Goal: Use online tool/utility: Utilize a website feature to perform a specific function

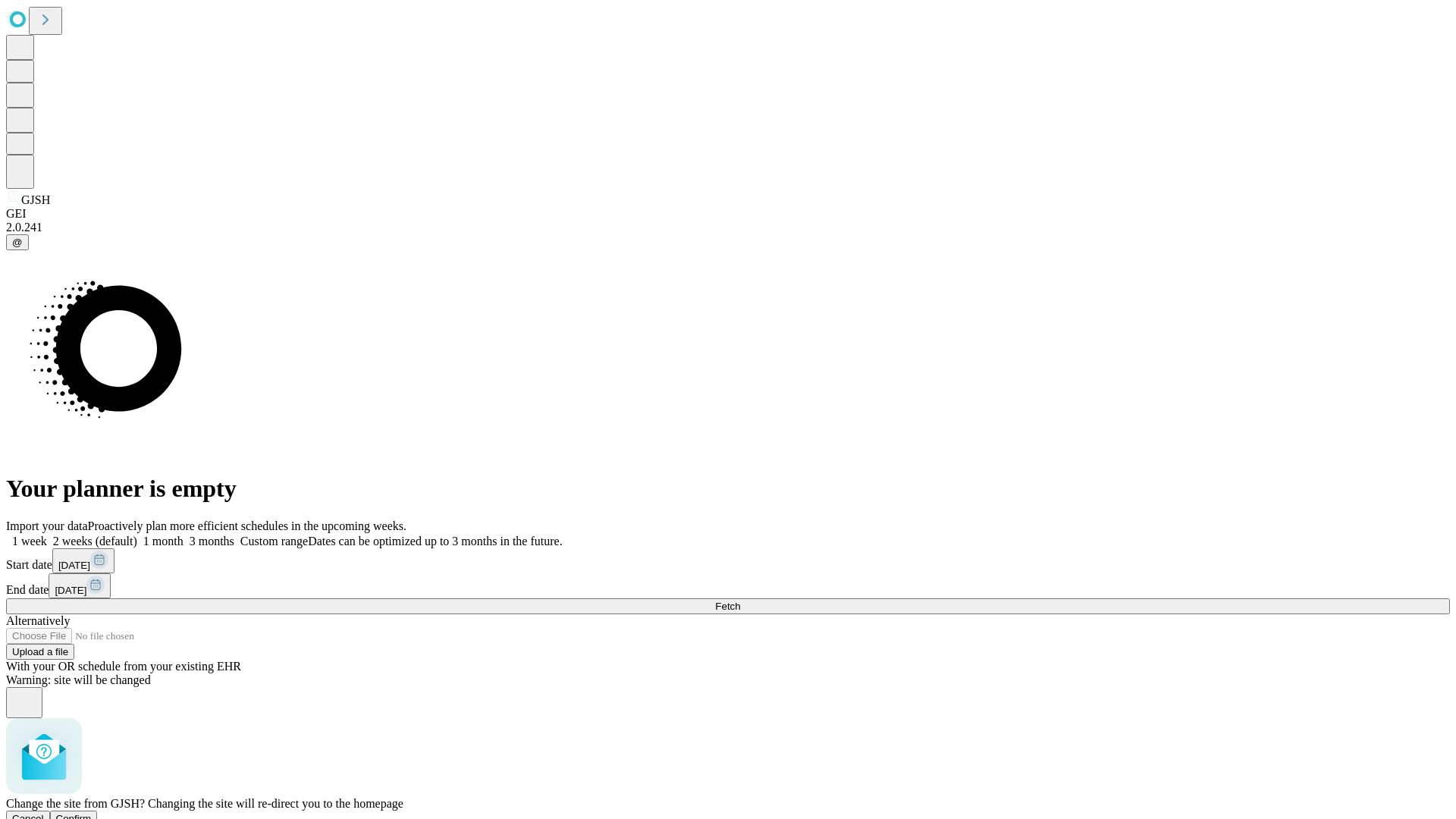
click at [92, 813] on span "Confirm" at bounding box center [74, 818] width 36 height 12
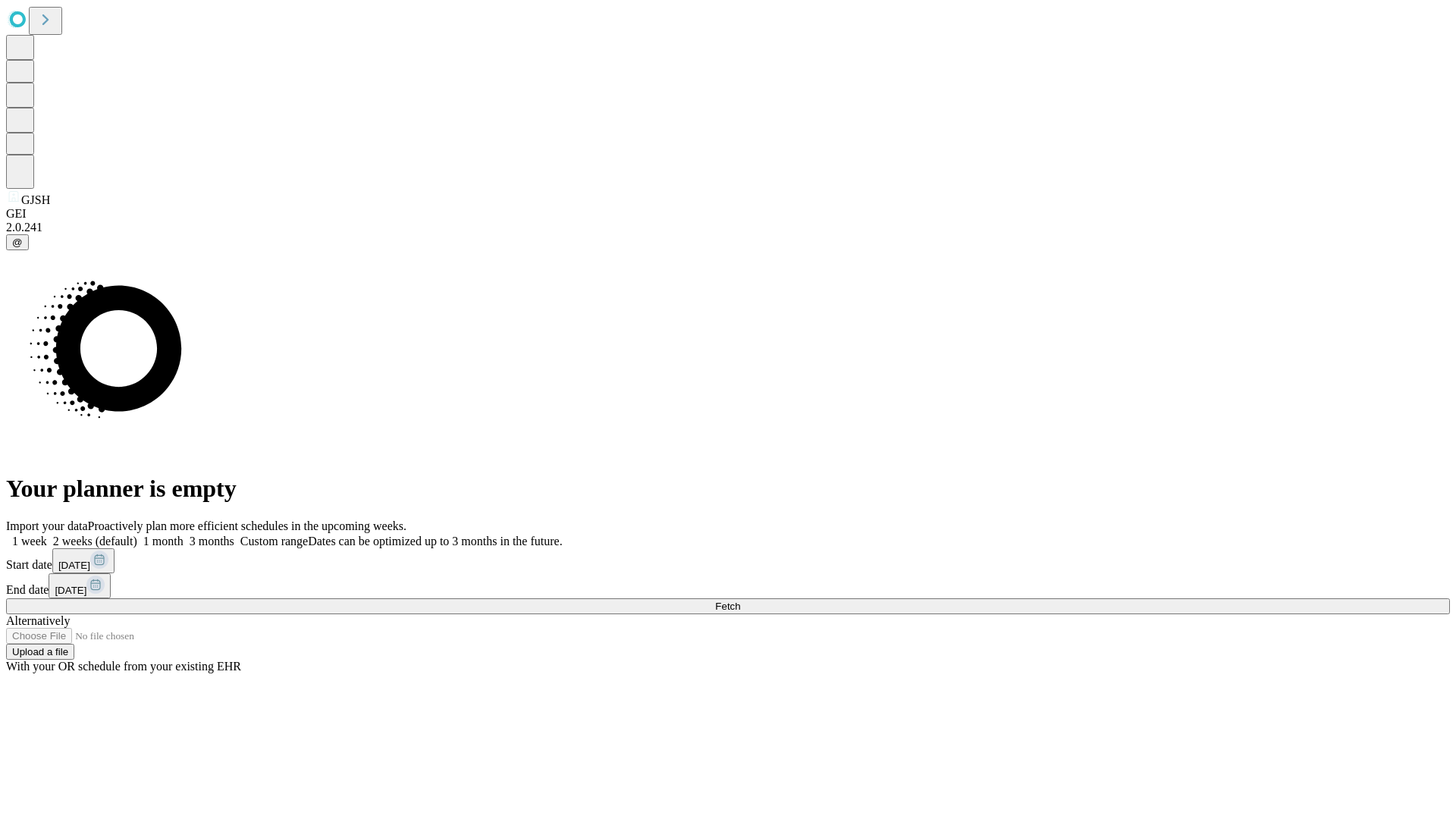
click at [47, 534] on label "1 week" at bounding box center [26, 541] width 41 height 13
click at [740, 600] on span "Fetch" at bounding box center [727, 606] width 25 height 12
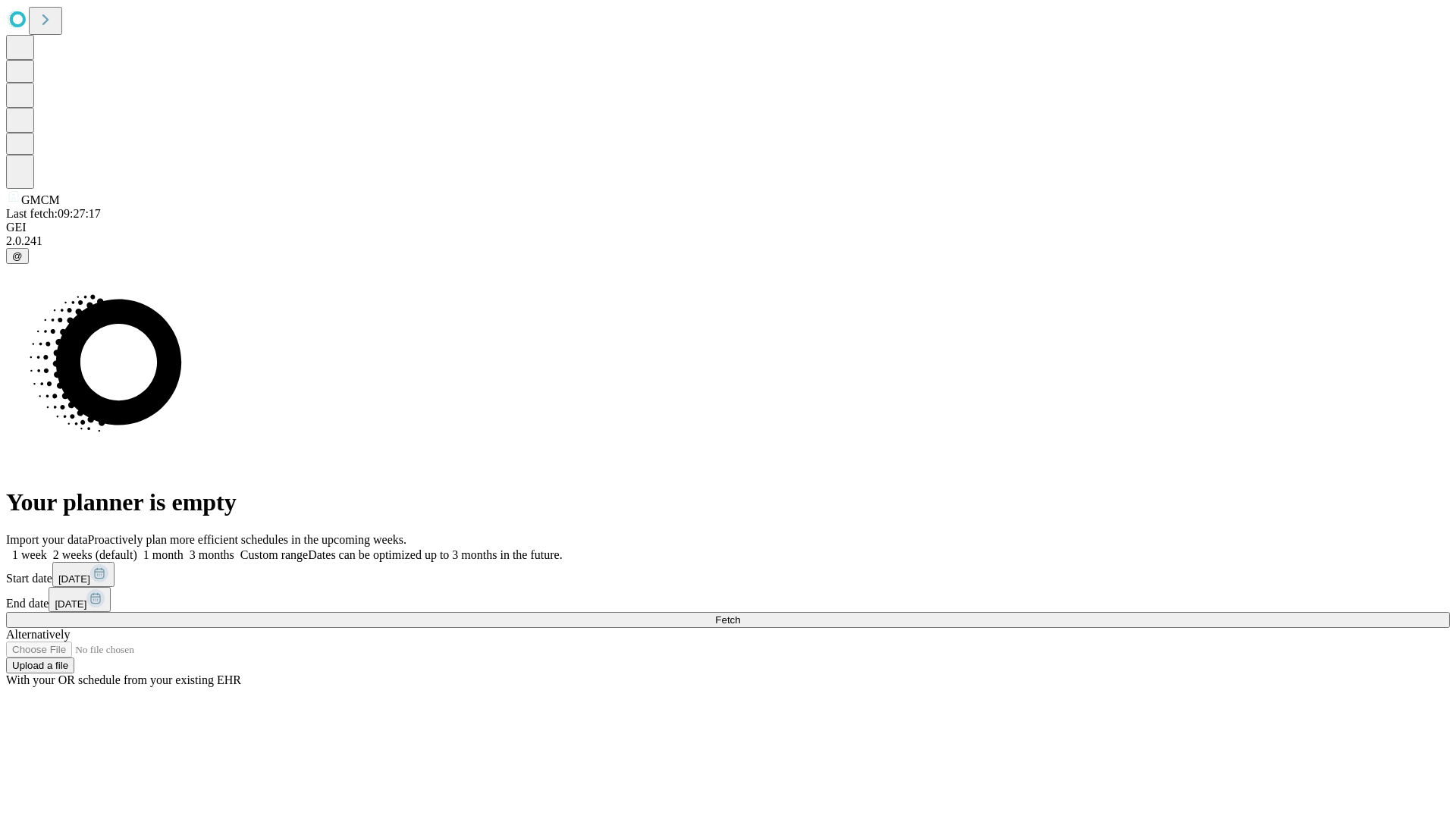
click at [47, 548] on label "1 week" at bounding box center [26, 555] width 41 height 13
click at [740, 614] on span "Fetch" at bounding box center [727, 619] width 25 height 12
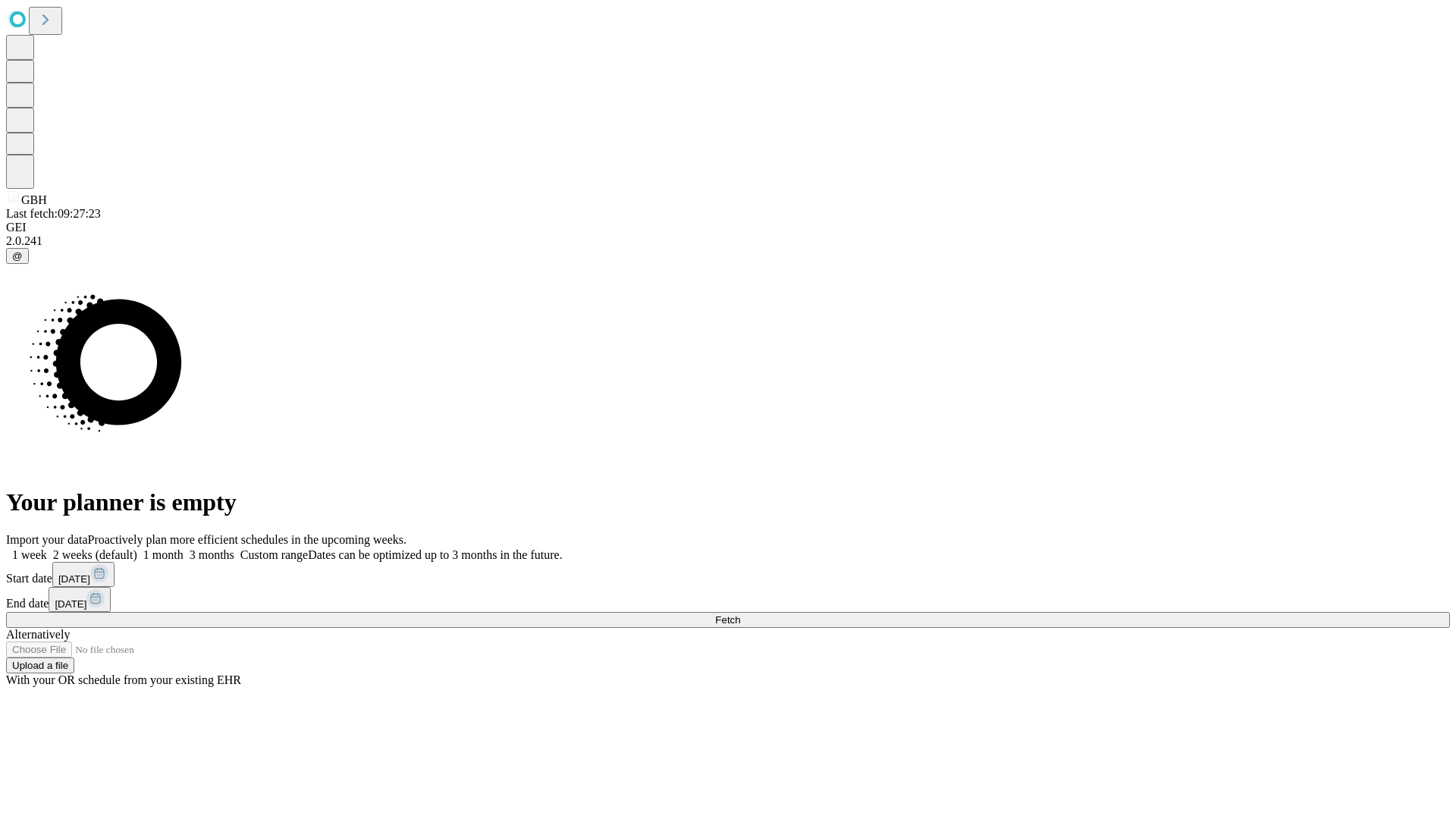
click at [47, 548] on label "1 week" at bounding box center [26, 555] width 41 height 13
click at [740, 614] on span "Fetch" at bounding box center [727, 619] width 25 height 12
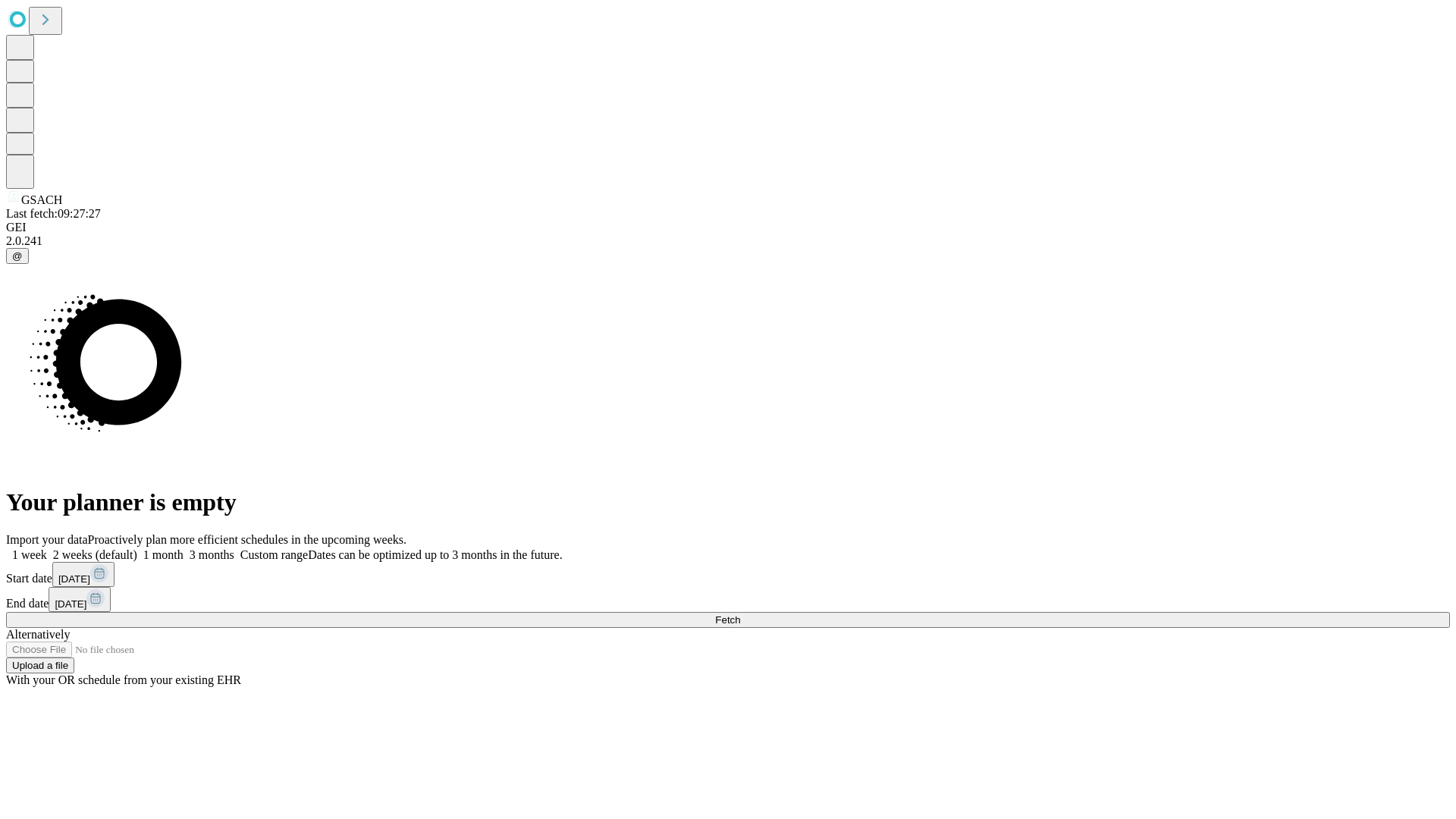
click at [47, 548] on label "1 week" at bounding box center [26, 555] width 41 height 13
click at [740, 614] on span "Fetch" at bounding box center [727, 619] width 25 height 12
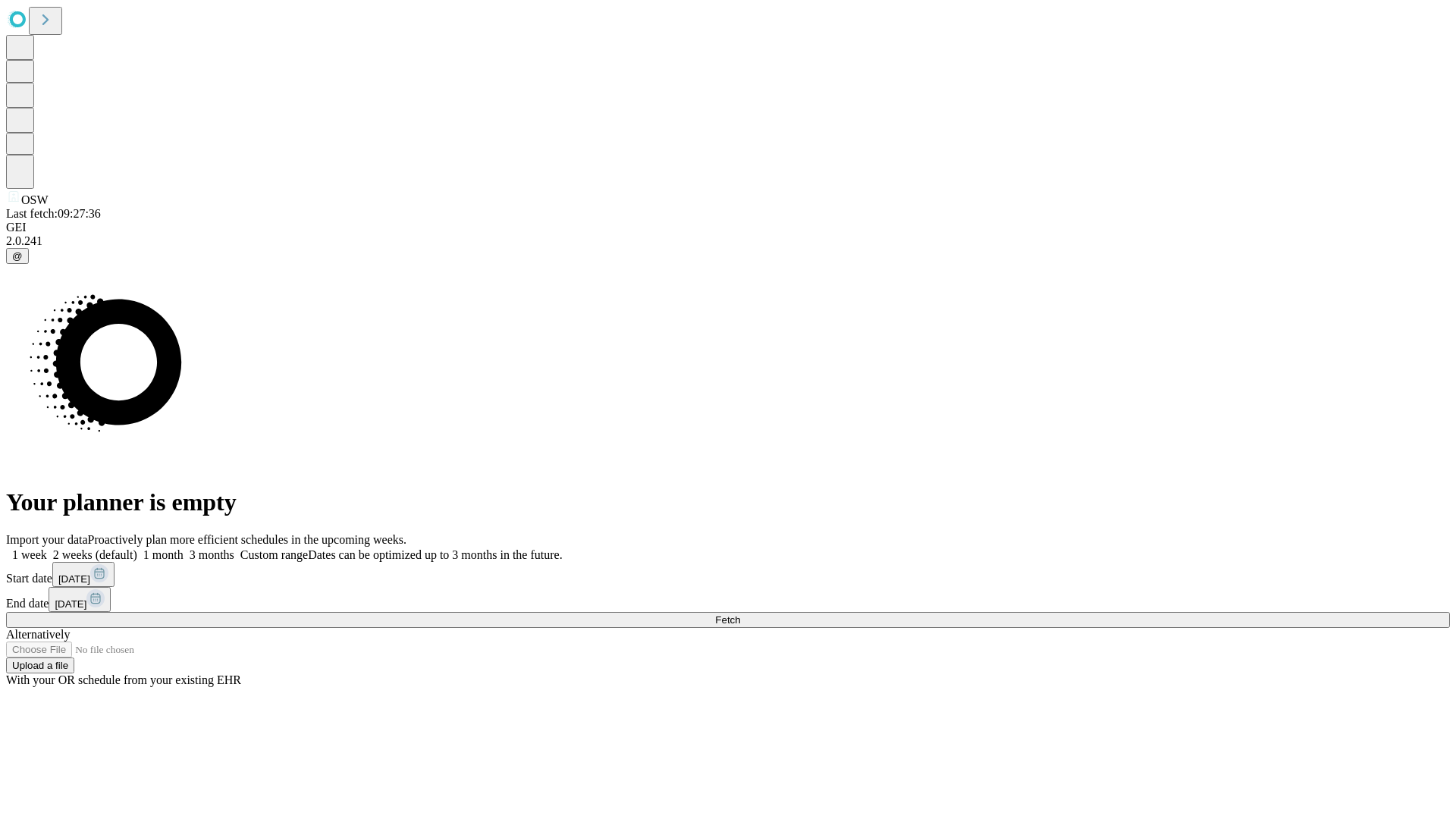
click at [740, 614] on span "Fetch" at bounding box center [727, 619] width 25 height 12
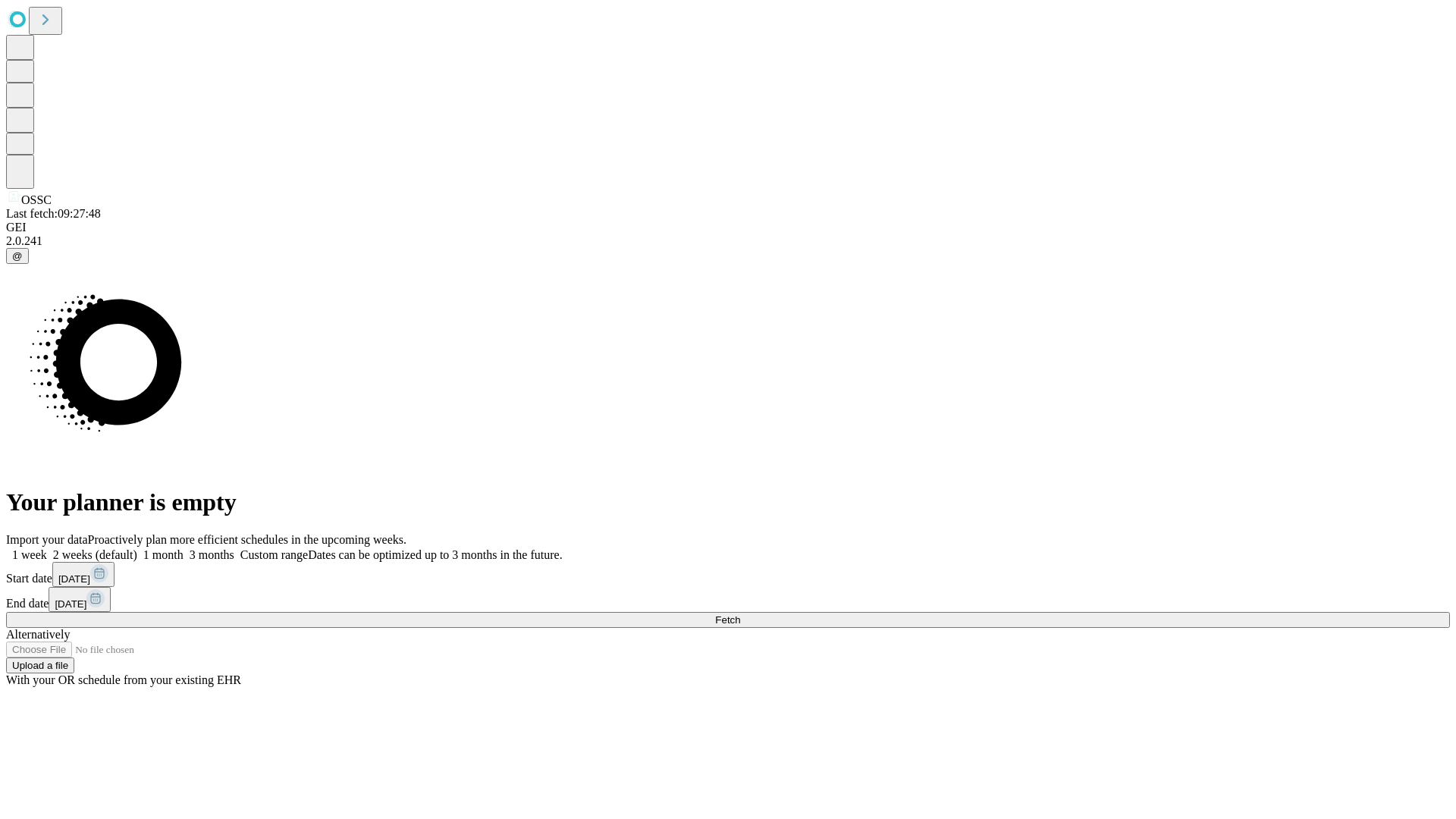
click at [47, 548] on label "1 week" at bounding box center [26, 555] width 41 height 13
click at [740, 614] on span "Fetch" at bounding box center [727, 619] width 25 height 12
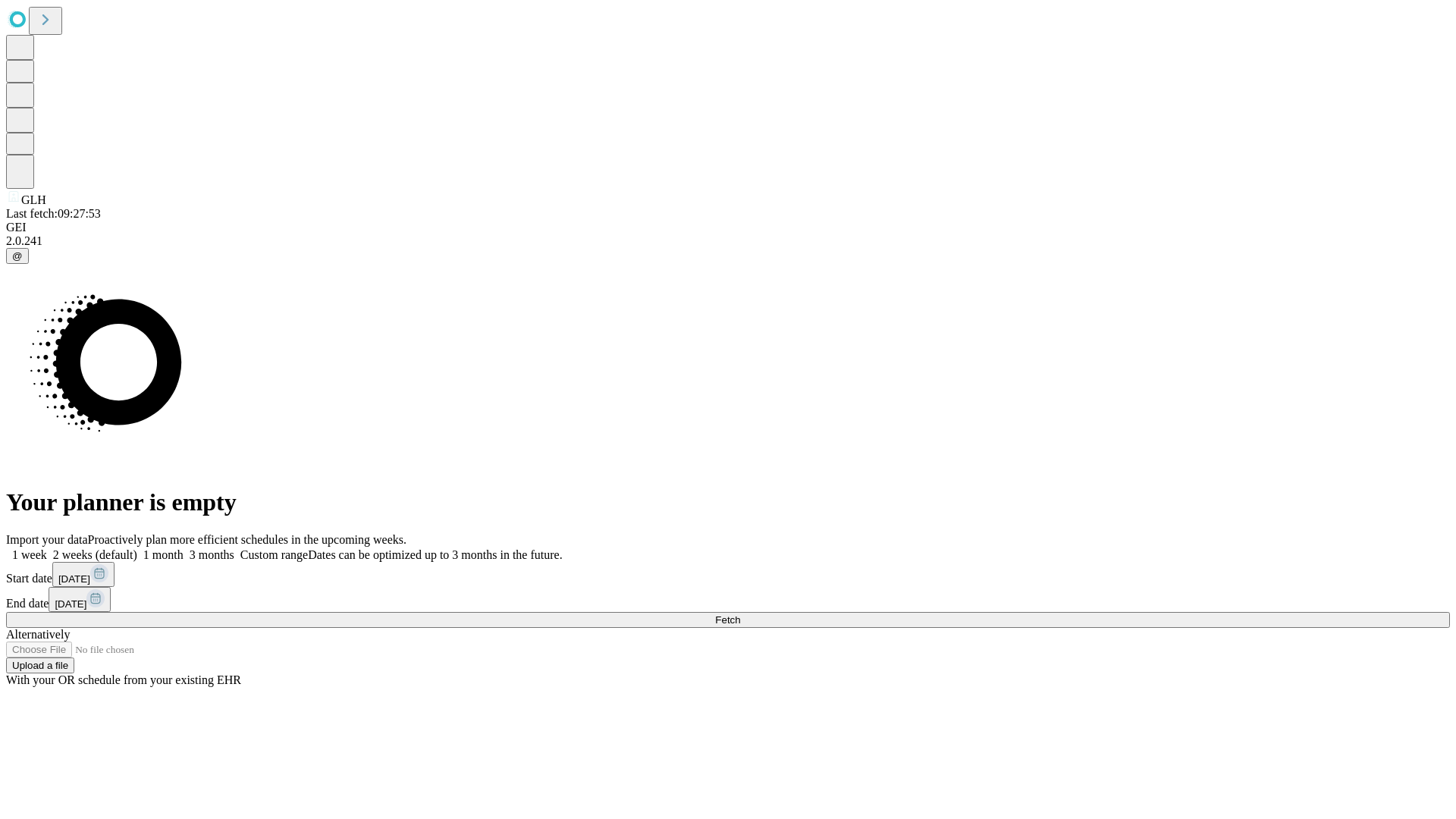
click at [47, 548] on label "1 week" at bounding box center [26, 555] width 41 height 13
click at [740, 614] on span "Fetch" at bounding box center [727, 619] width 25 height 12
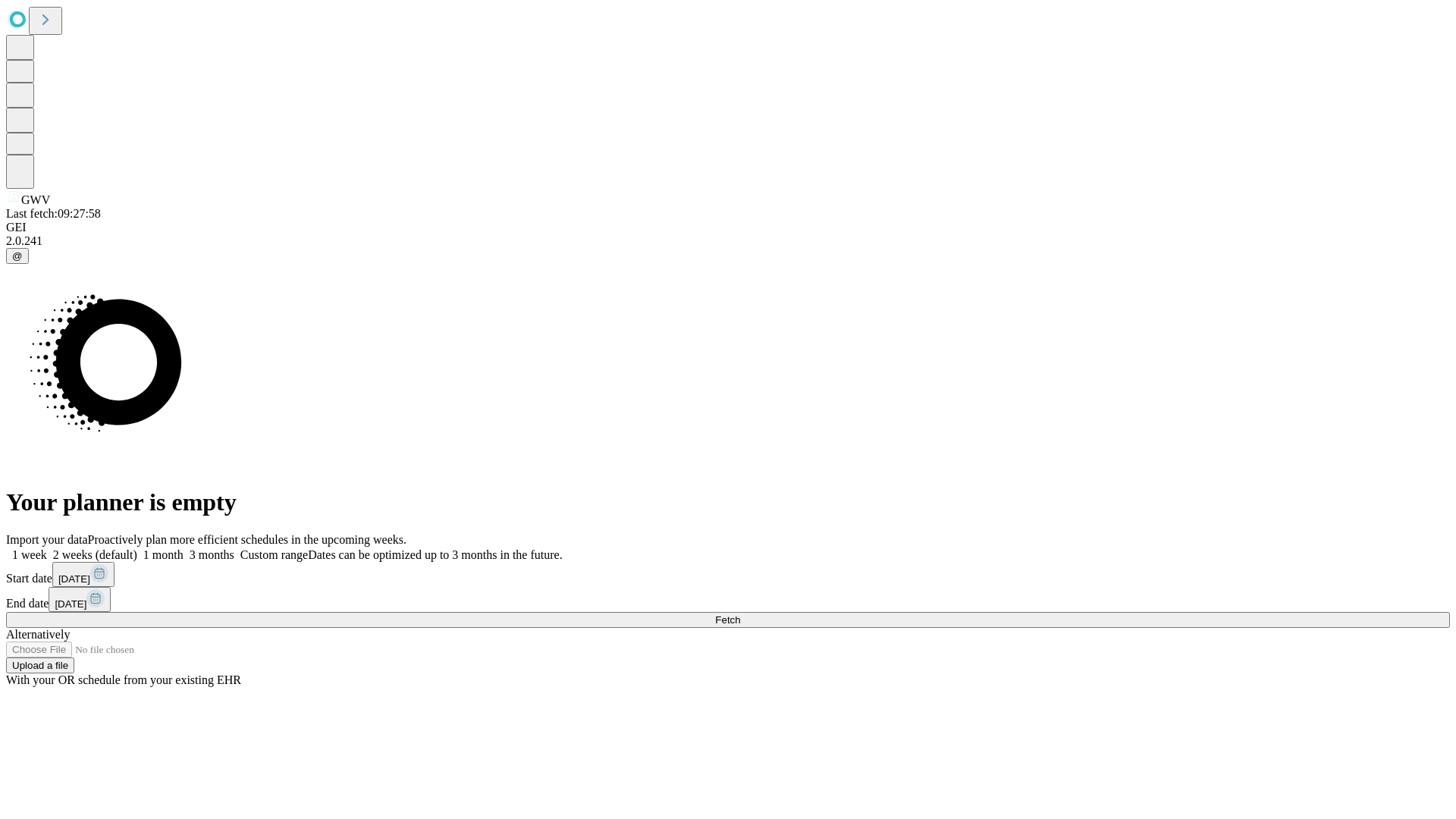
click at [47, 548] on label "1 week" at bounding box center [26, 555] width 41 height 13
click at [740, 614] on span "Fetch" at bounding box center [727, 619] width 25 height 12
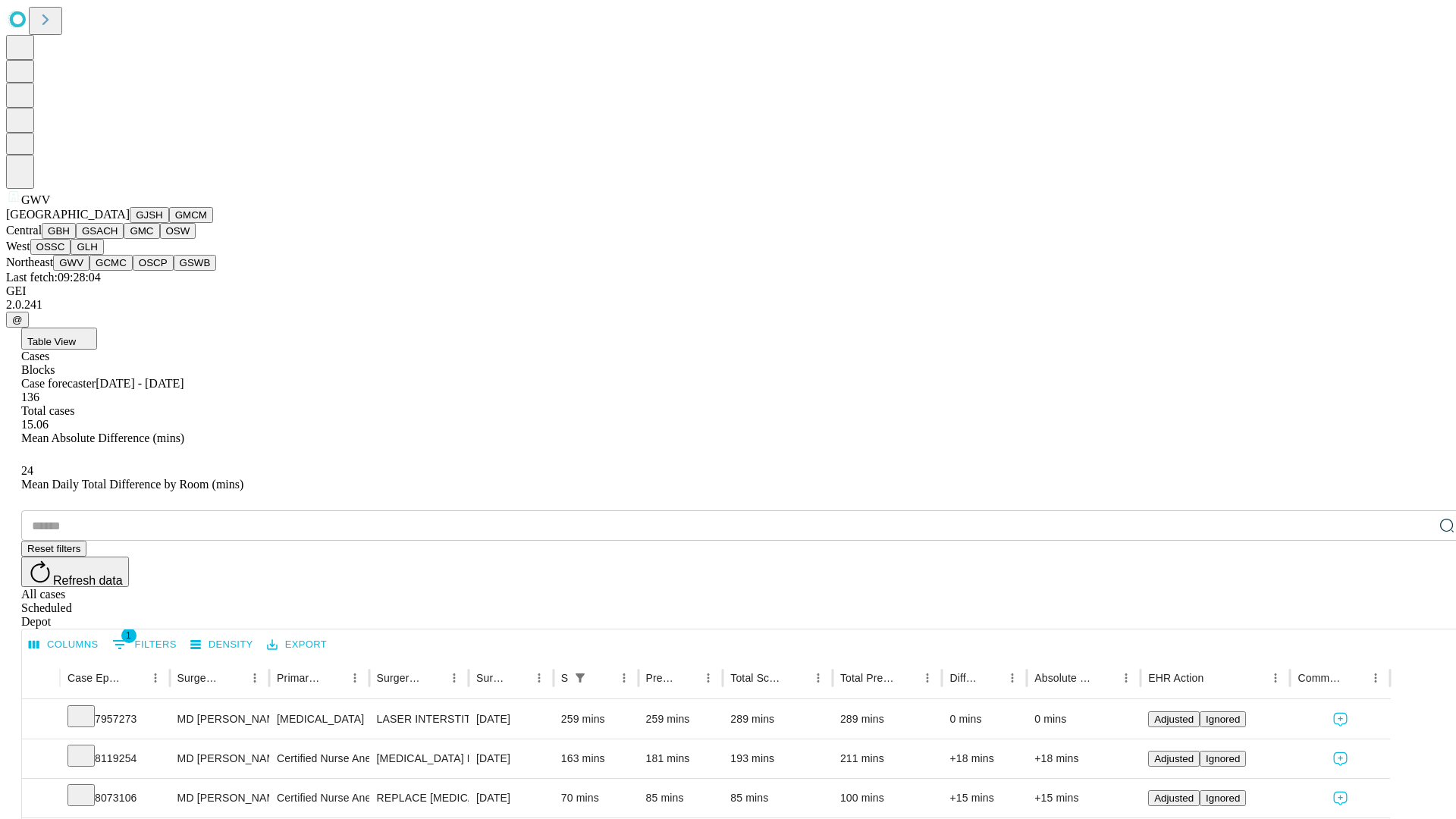
click at [118, 271] on button "GCMC" at bounding box center [111, 262] width 43 height 16
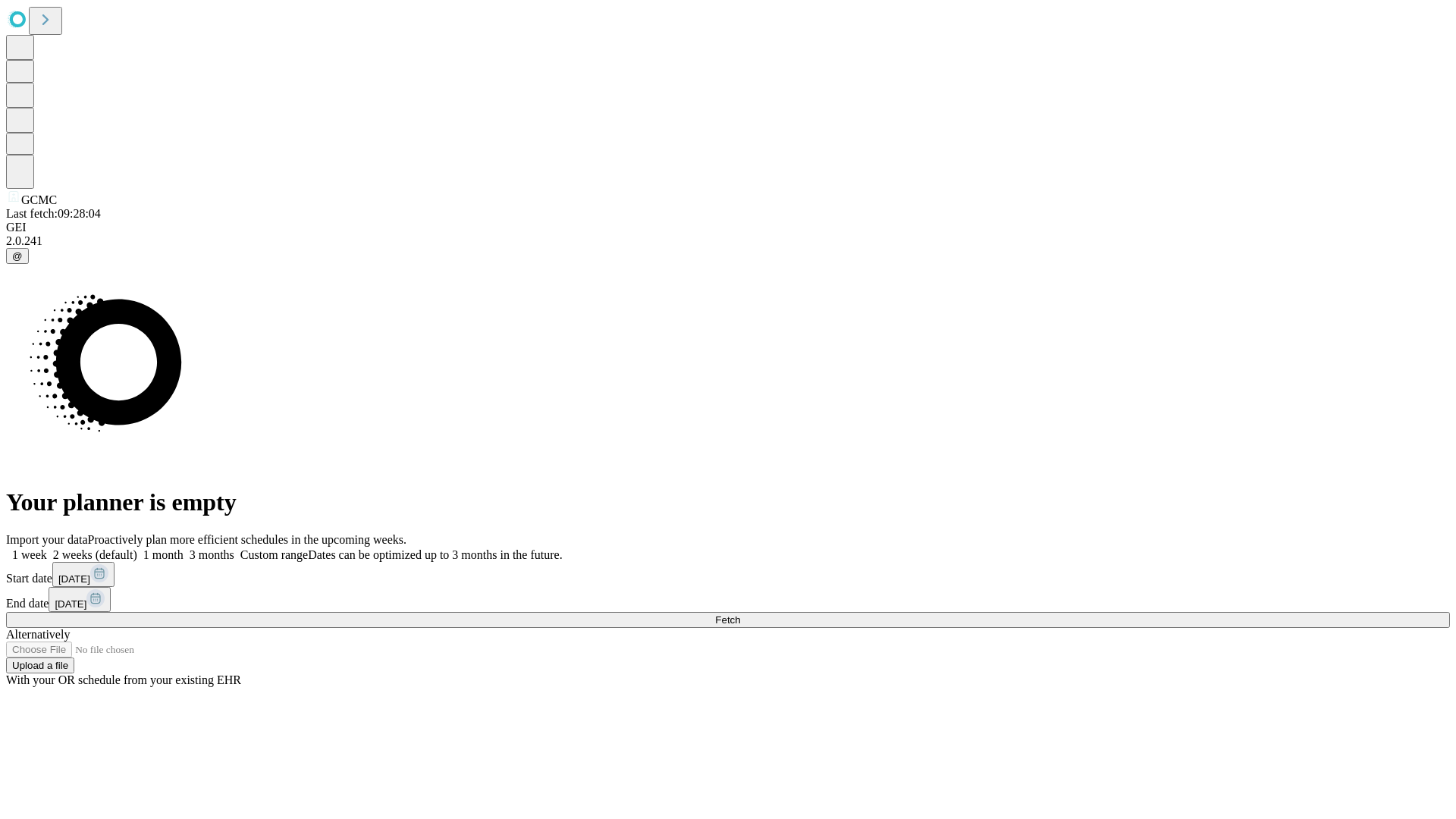
click at [47, 548] on label "1 week" at bounding box center [26, 555] width 41 height 13
click at [740, 614] on span "Fetch" at bounding box center [727, 619] width 25 height 12
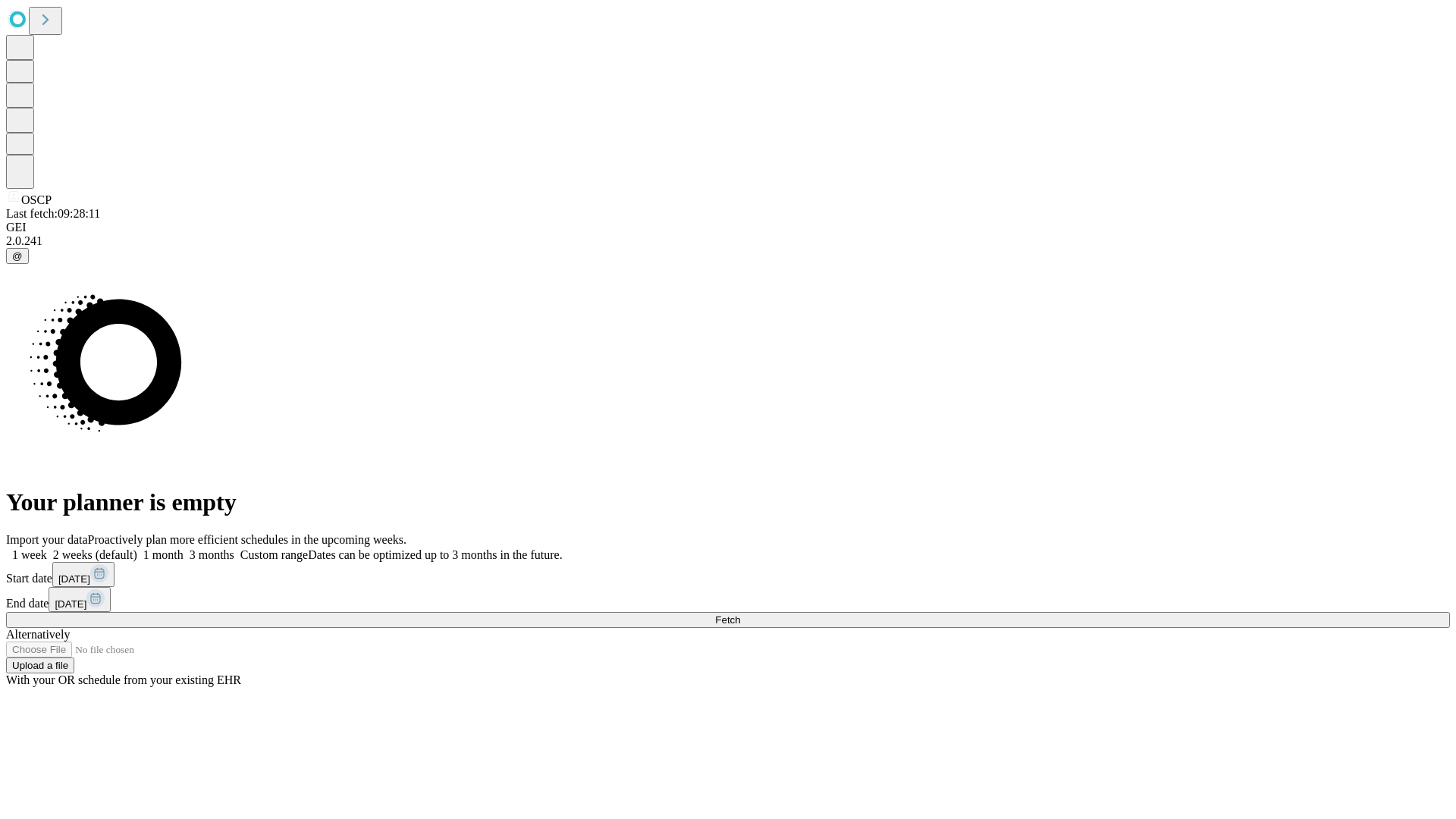
click at [47, 548] on label "1 week" at bounding box center [26, 555] width 41 height 13
click at [740, 614] on span "Fetch" at bounding box center [727, 619] width 25 height 12
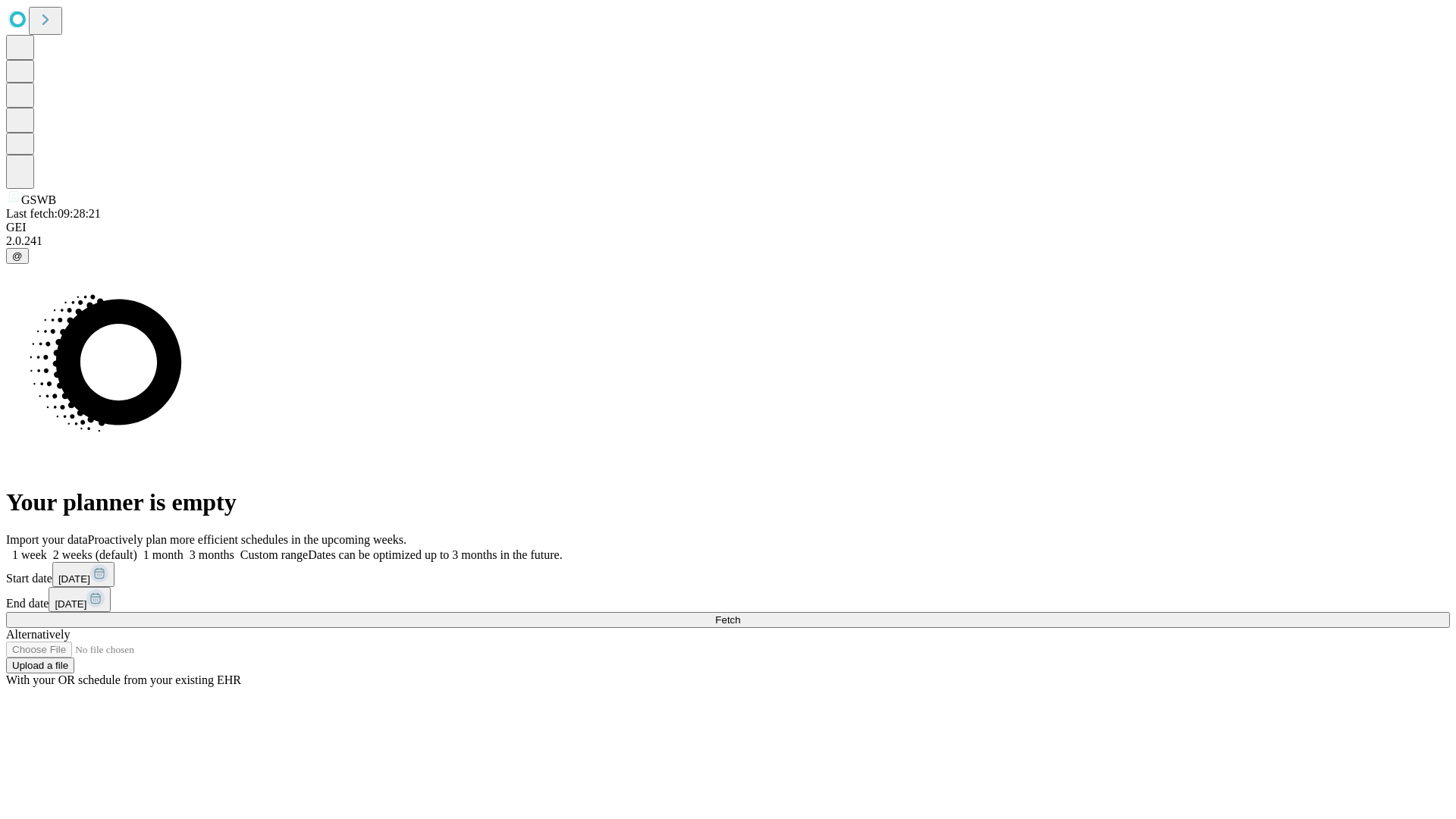
click at [47, 548] on label "1 week" at bounding box center [26, 555] width 41 height 13
click at [740, 614] on span "Fetch" at bounding box center [727, 619] width 25 height 12
